Goal: Obtain resource: Download file/media

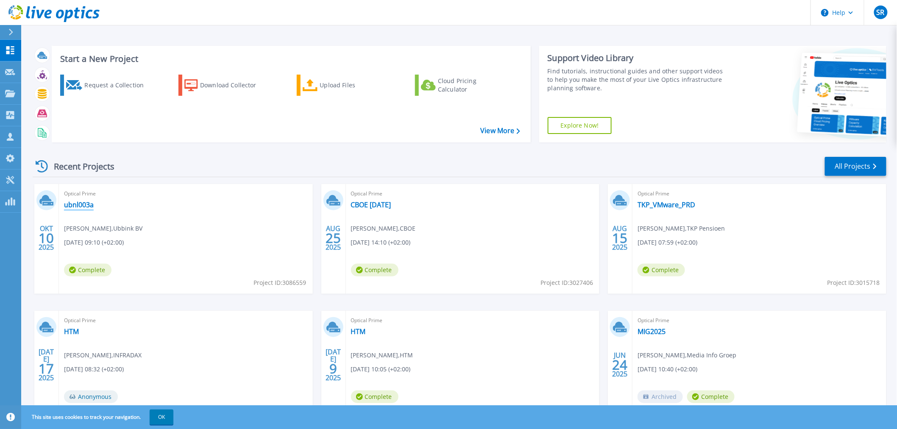
click at [85, 205] on link "ubnl003a" at bounding box center [79, 205] width 30 height 8
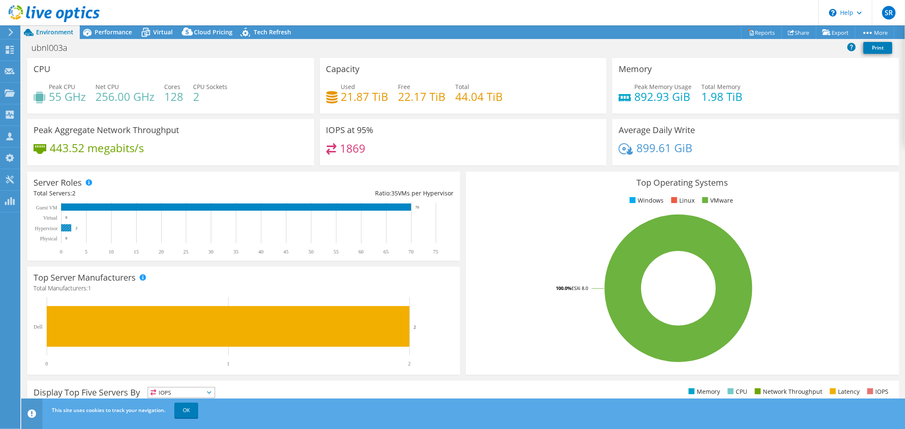
scroll to position [188, 0]
click at [160, 31] on span "Virtual" at bounding box center [163, 32] width 20 height 8
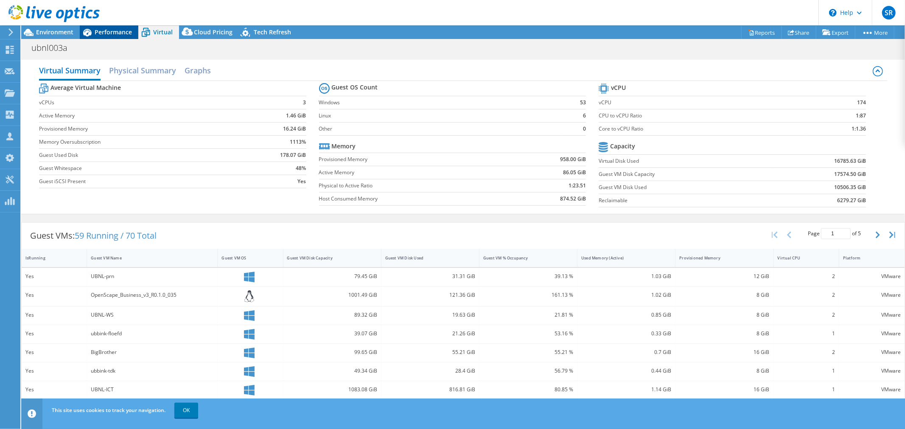
click at [120, 31] on span "Performance" at bounding box center [113, 32] width 37 height 8
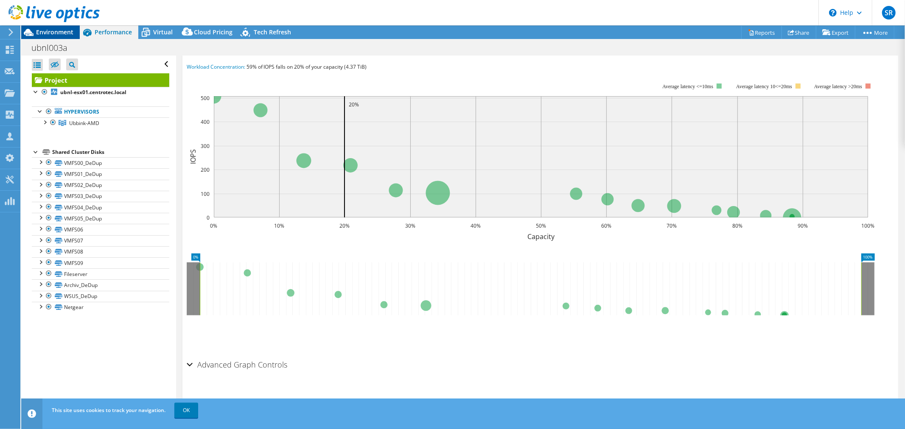
click at [61, 32] on span "Environment" at bounding box center [54, 32] width 37 height 8
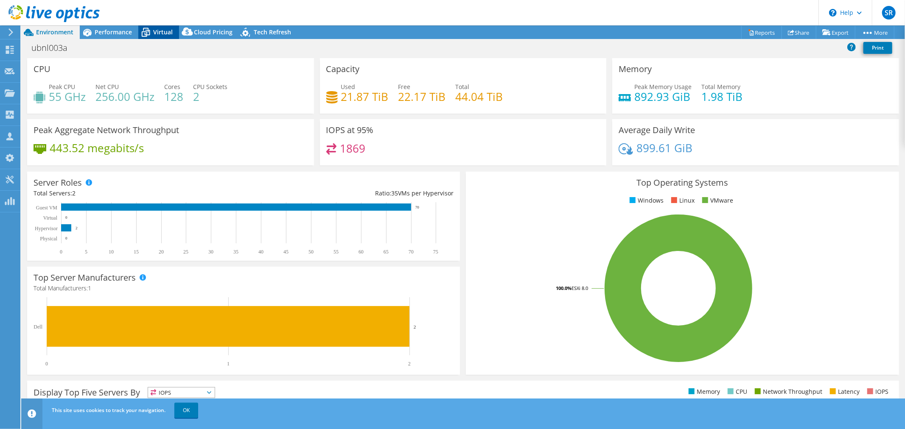
click at [159, 32] on span "Virtual" at bounding box center [163, 32] width 20 height 8
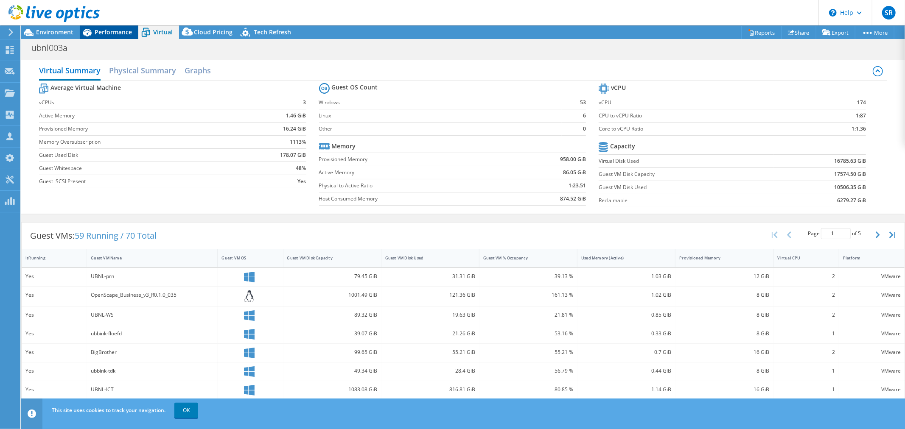
click at [109, 34] on span "Performance" at bounding box center [113, 32] width 37 height 8
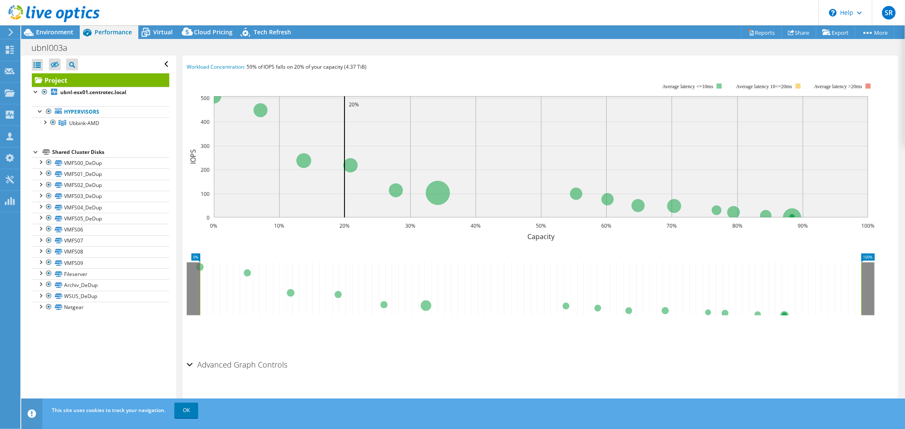
click at [196, 363] on h2 "Advanced Graph Controls" at bounding box center [237, 364] width 101 height 17
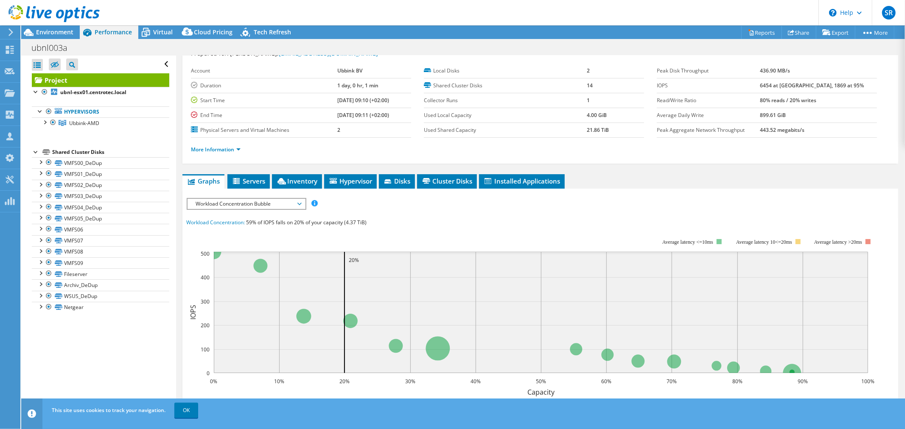
scroll to position [0, 0]
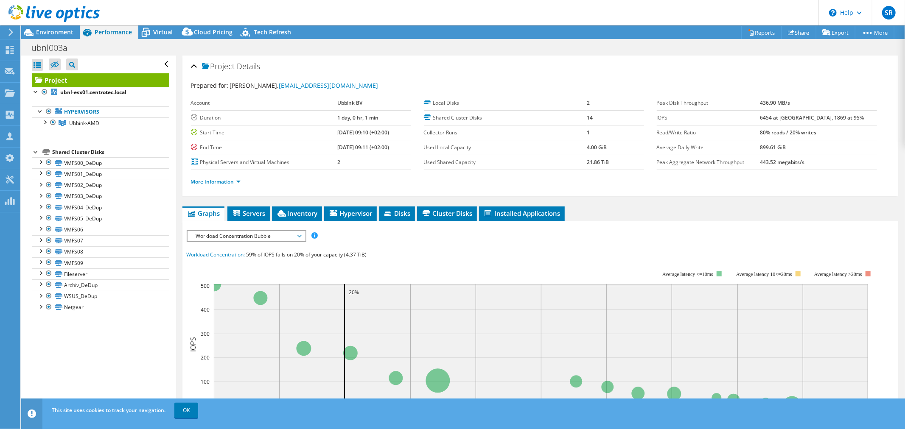
click at [281, 237] on span "Workload Concentration Bubble" at bounding box center [246, 236] width 109 height 10
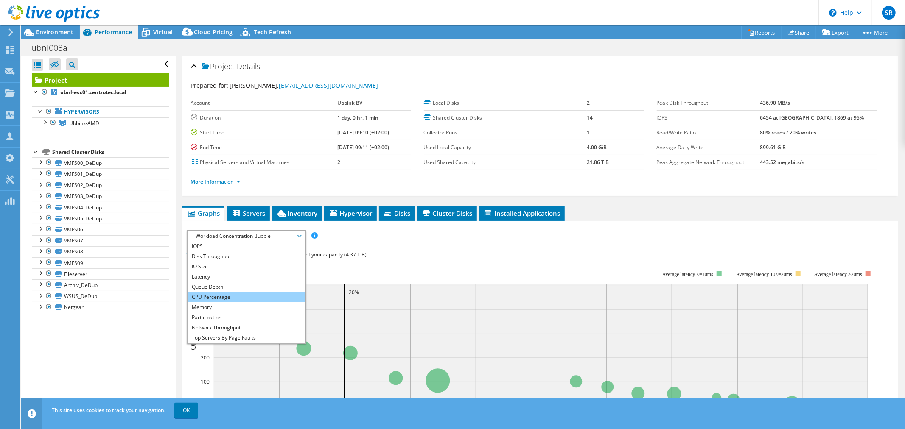
click at [222, 298] on li "CPU Percentage" at bounding box center [245, 297] width 117 height 10
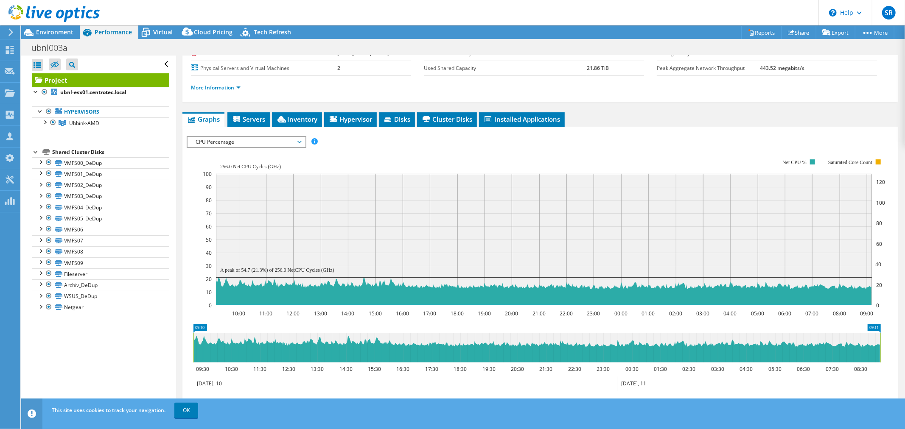
scroll to position [47, 0]
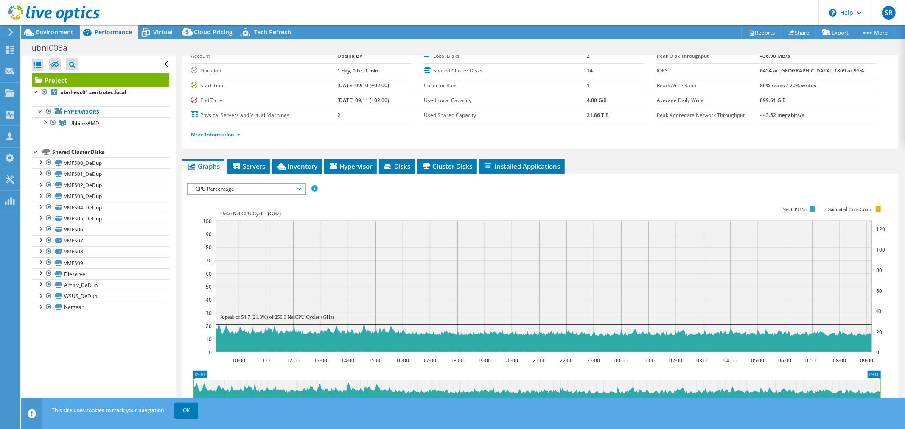
click at [268, 186] on span "CPU Percentage" at bounding box center [246, 189] width 109 height 10
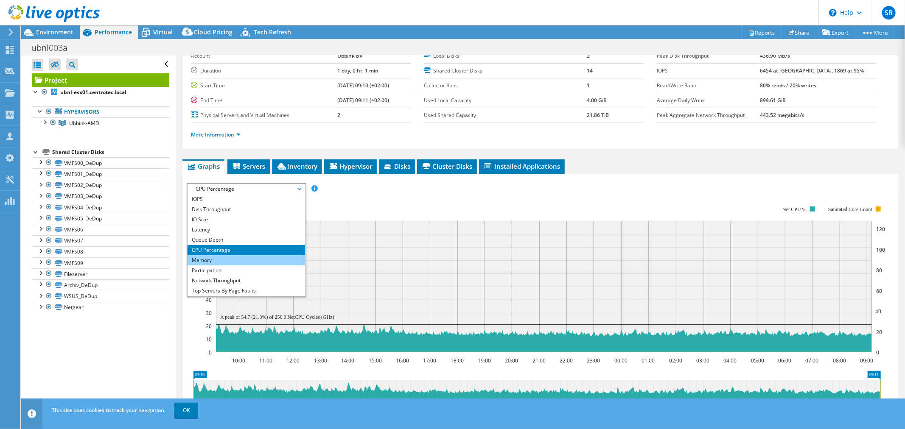
click at [215, 257] on li "Memory" at bounding box center [245, 260] width 117 height 10
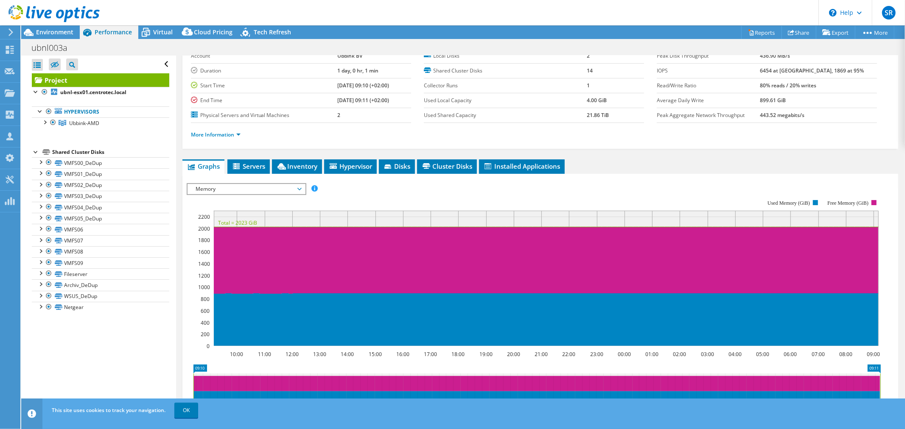
click at [268, 189] on span "Memory" at bounding box center [246, 189] width 109 height 10
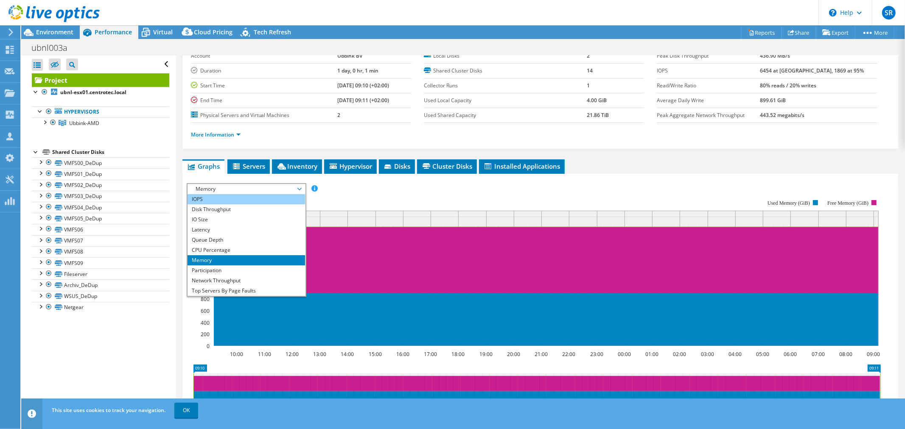
click at [206, 201] on li "IOPS" at bounding box center [245, 199] width 117 height 10
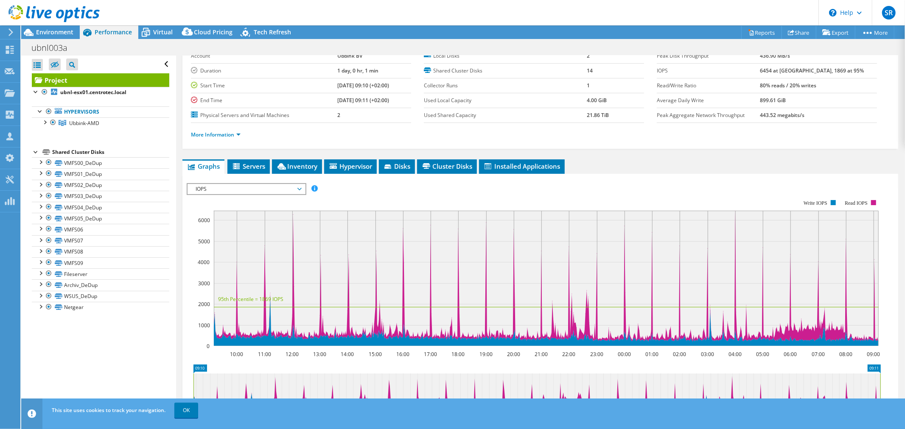
click at [274, 187] on span "IOPS" at bounding box center [246, 189] width 109 height 10
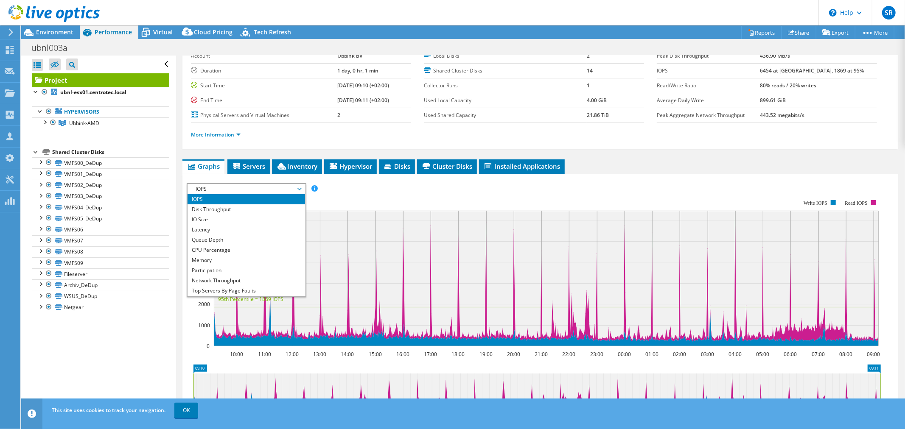
scroll to position [0, 0]
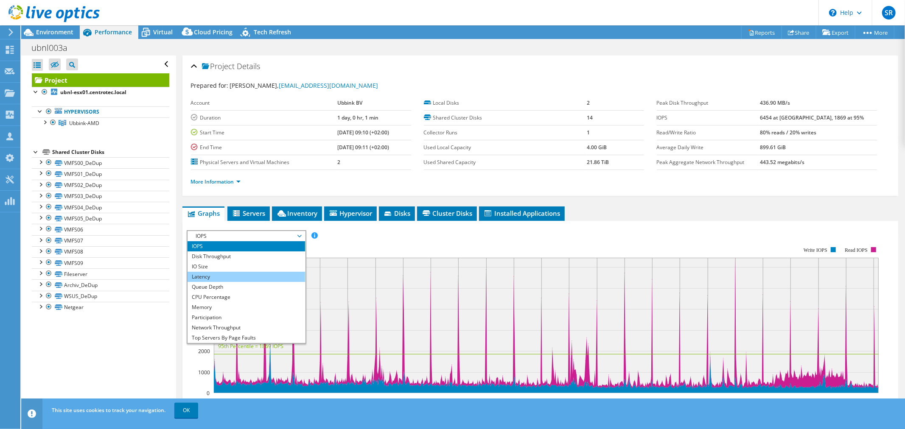
click at [215, 274] on li "Latency" at bounding box center [245, 277] width 117 height 10
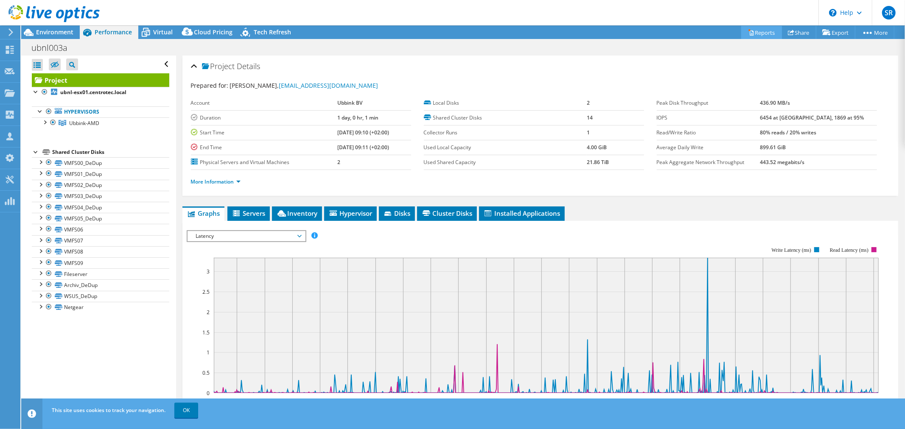
click at [756, 33] on link "Reports" at bounding box center [761, 32] width 41 height 13
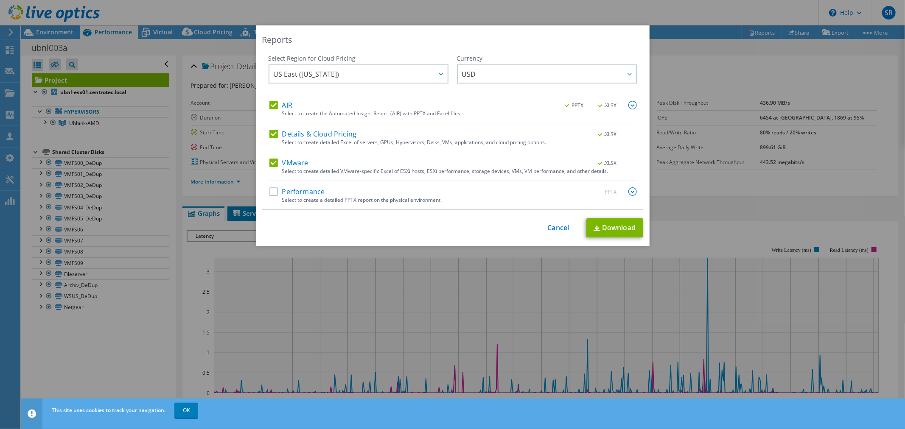
click at [269, 103] on label "AIR" at bounding box center [280, 105] width 23 height 8
click at [0, 0] on input "AIR" at bounding box center [0, 0] width 0 height 0
click at [611, 226] on link "Download" at bounding box center [614, 227] width 57 height 19
